Goal: Transaction & Acquisition: Obtain resource

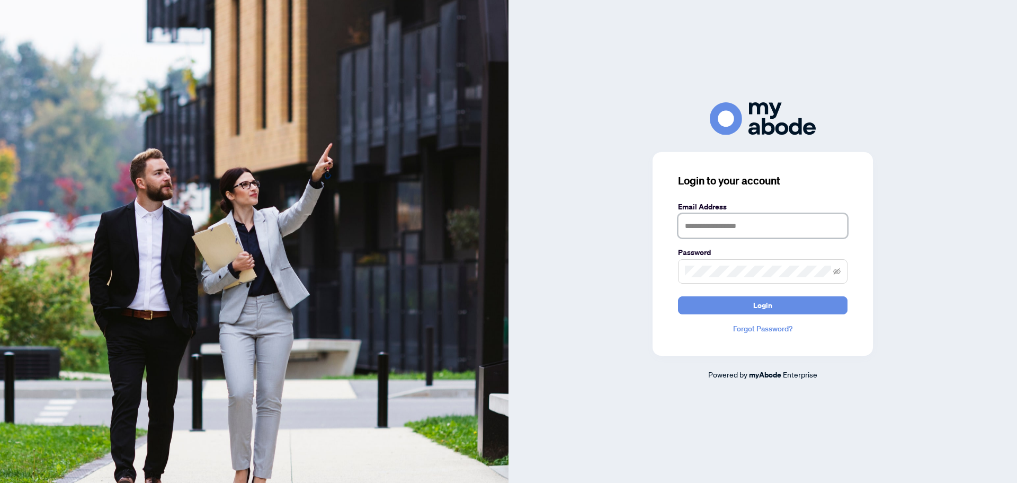
click at [728, 232] on input "text" at bounding box center [763, 226] width 170 height 24
type input "**********"
click at [678, 296] on button "Login" at bounding box center [763, 305] width 170 height 18
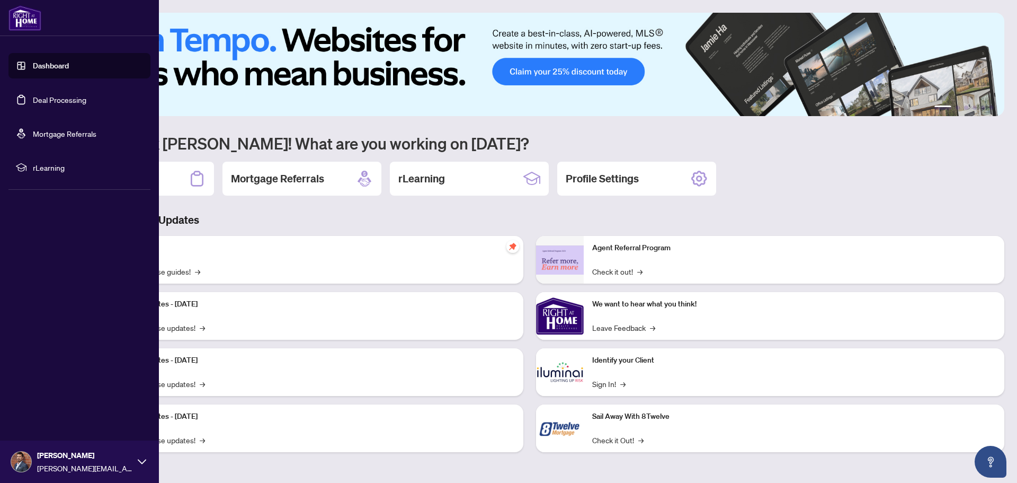
click at [33, 64] on link "Dashboard" at bounding box center [51, 66] width 36 height 10
click at [41, 70] on link "Dashboard" at bounding box center [51, 66] width 36 height 10
click at [49, 104] on link "Deal Processing" at bounding box center [60, 100] width 54 height 10
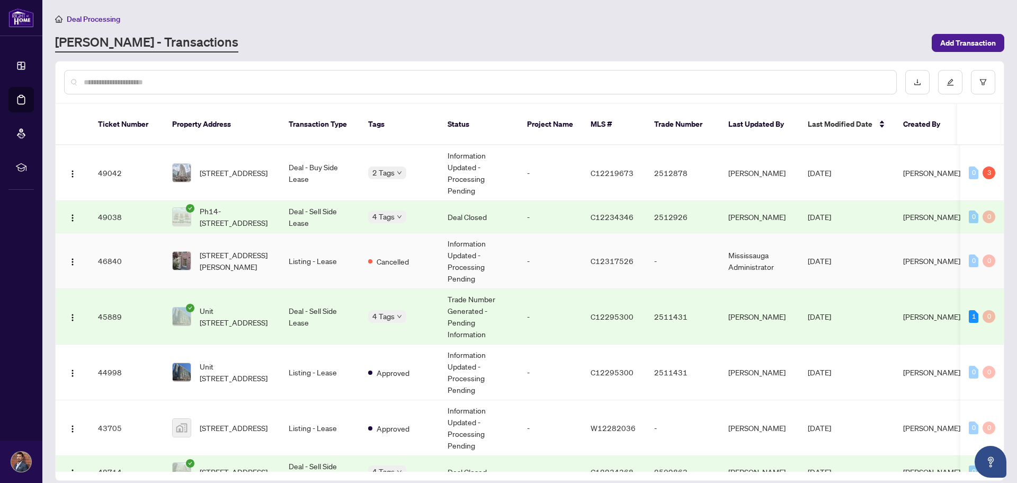
click at [242, 249] on span "[STREET_ADDRESS][PERSON_NAME]" at bounding box center [236, 260] width 72 height 23
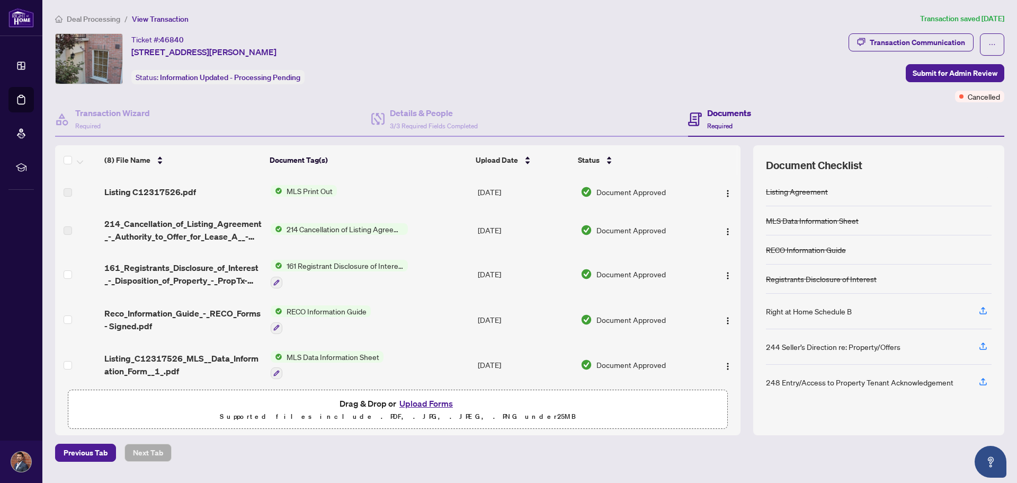
scroll to position [53, 0]
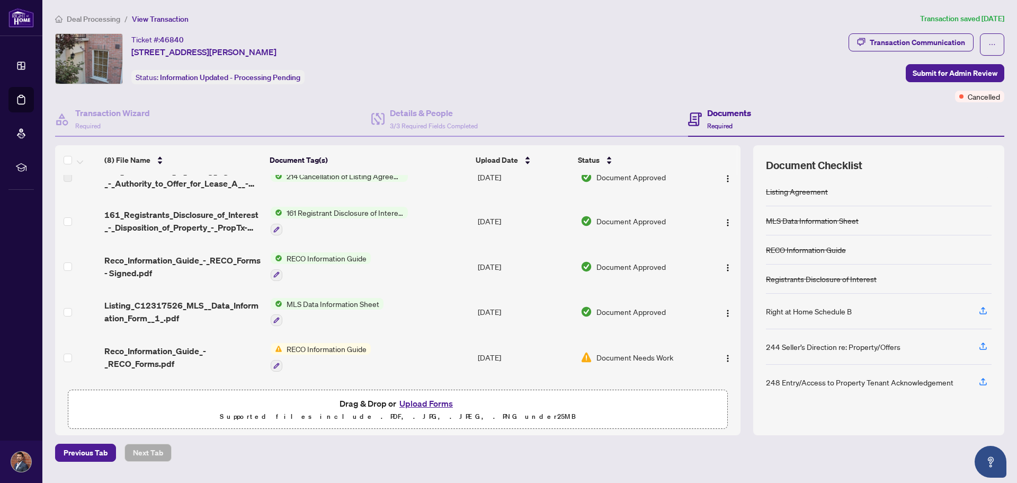
click at [311, 216] on span "161 Registrant Disclosure of Interest - Disposition ofProperty" at bounding box center [345, 213] width 126 height 12
click at [205, 224] on span "161_Registrants_Disclosure_of_Interest_-_Disposition_of_Property_-_PropTx-[PERS…" at bounding box center [182, 220] width 157 height 25
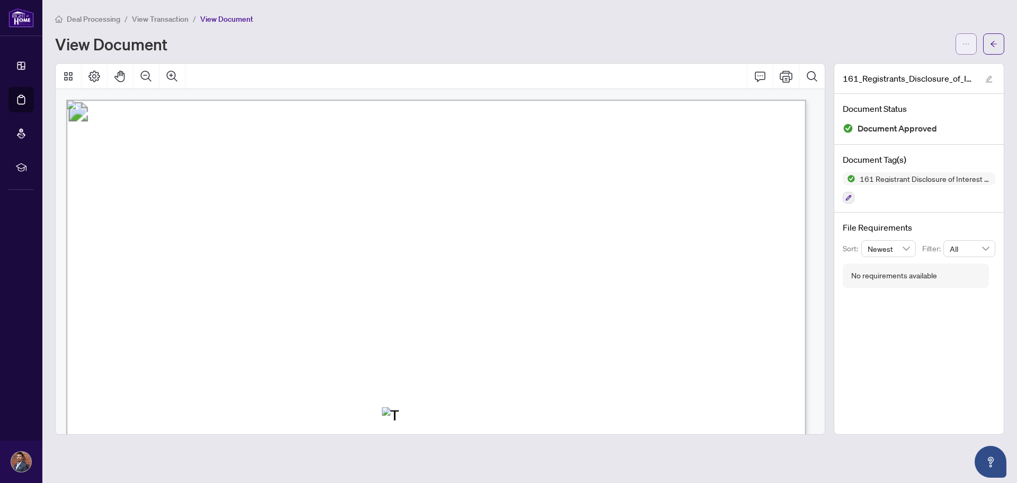
click at [976, 41] on button "button" at bounding box center [966, 43] width 21 height 21
click at [931, 69] on span "Download" at bounding box center [928, 67] width 81 height 12
